Goal: Task Accomplishment & Management: Complete application form

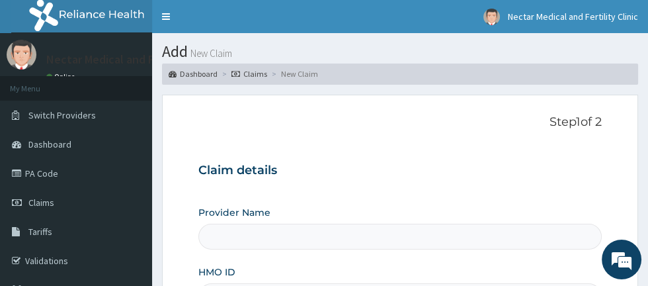
type input "Nectar Medical and Fertility Clinic"
click at [495, 132] on div "Step 1 of 2 Claim details Provider Name Nectar Medical and Fertility Clinic HMO…" at bounding box center [399, 271] width 403 height 313
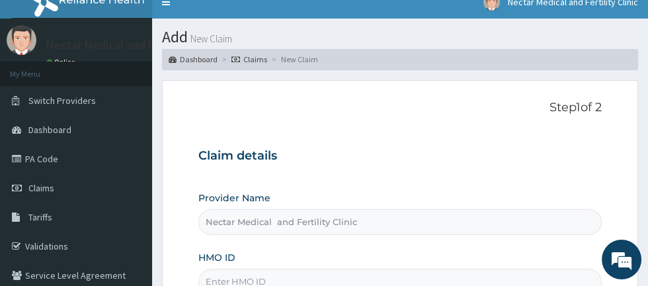
scroll to position [47, 0]
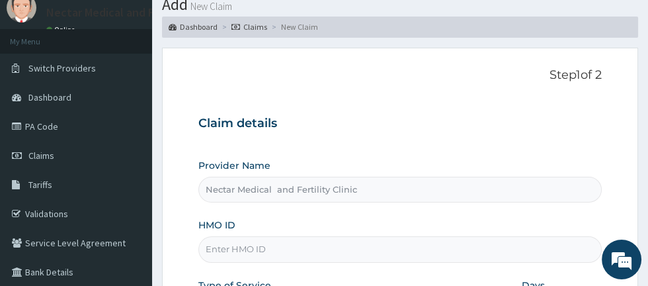
click at [304, 252] on input "HMO ID" at bounding box center [399, 249] width 403 height 26
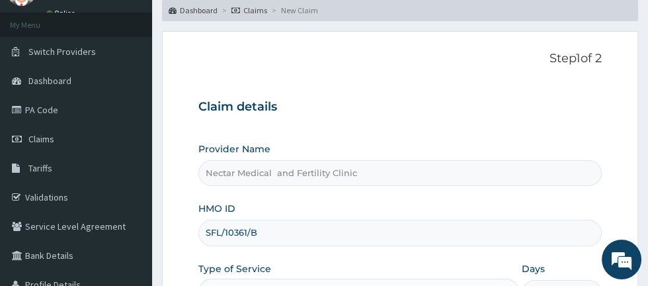
scroll to position [120, 0]
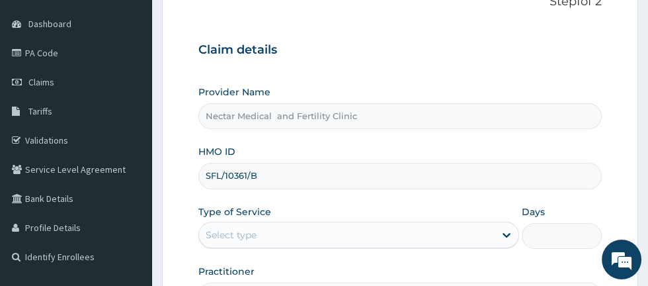
click at [327, 178] on input "SFL/10361/B" at bounding box center [399, 176] width 403 height 26
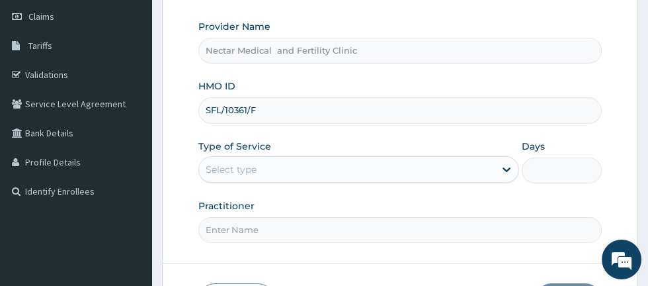
scroll to position [193, 0]
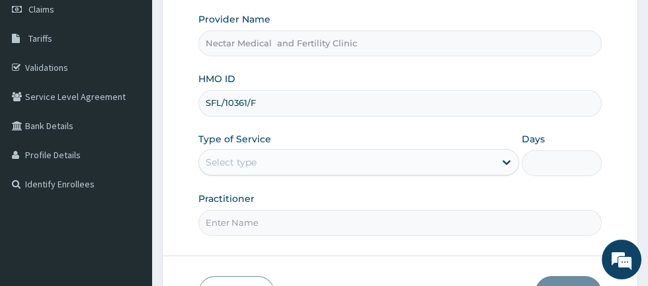
type input "SFL/10361/F"
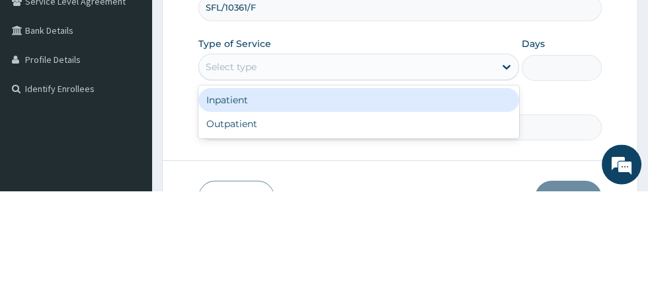
scroll to position [194, 0]
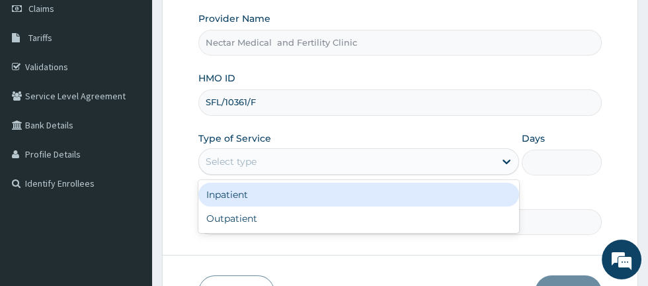
click at [335, 222] on div "Outpatient" at bounding box center [358, 218] width 321 height 24
type input "1"
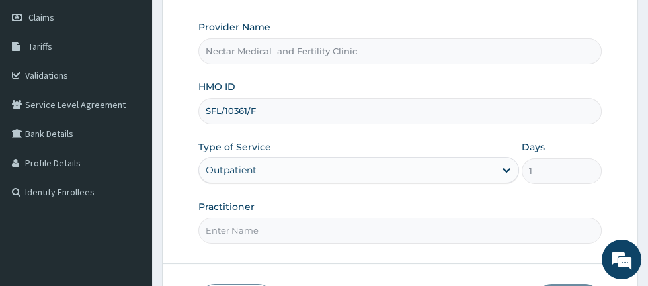
click at [279, 230] on input "Practitioner" at bounding box center [399, 231] width 403 height 26
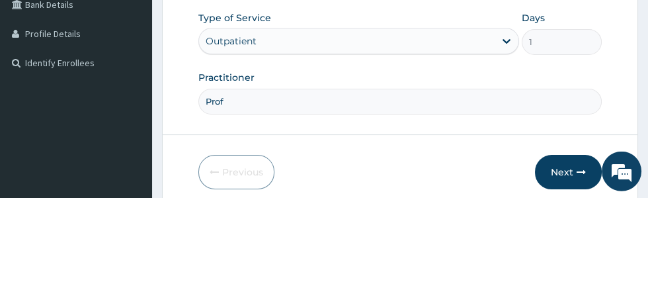
scroll to position [226, 0]
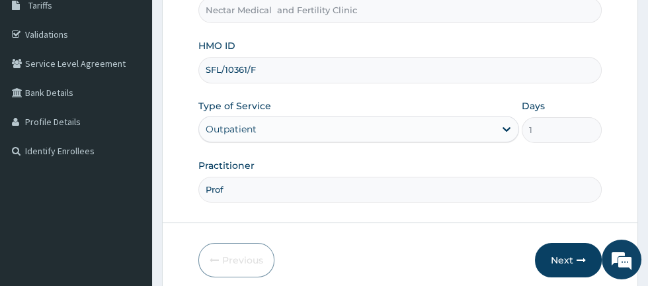
click at [323, 191] on input "Prof" at bounding box center [399, 190] width 403 height 26
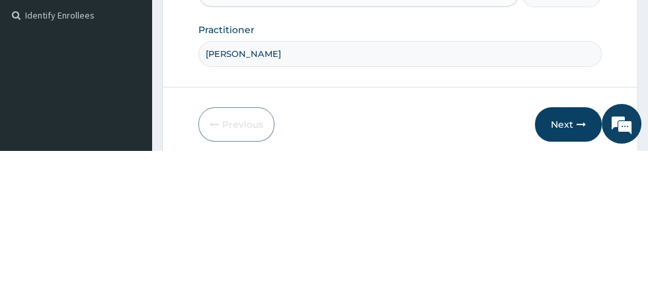
type input "[PERSON_NAME]"
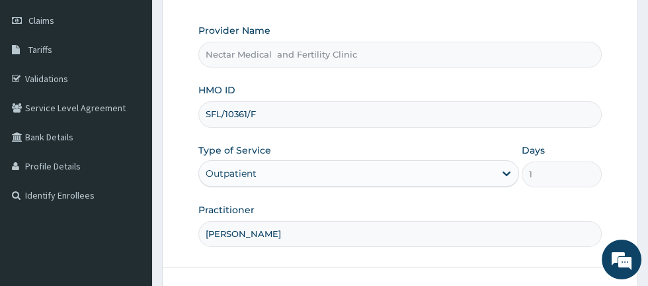
scroll to position [259, 0]
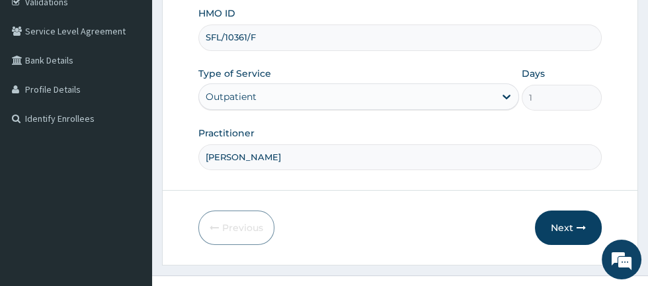
click at [571, 228] on button "Next" at bounding box center [568, 227] width 67 height 34
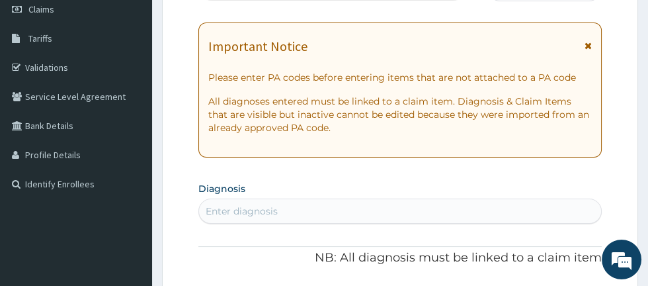
scroll to position [169, 0]
